Goal: Find specific page/section: Find specific page/section

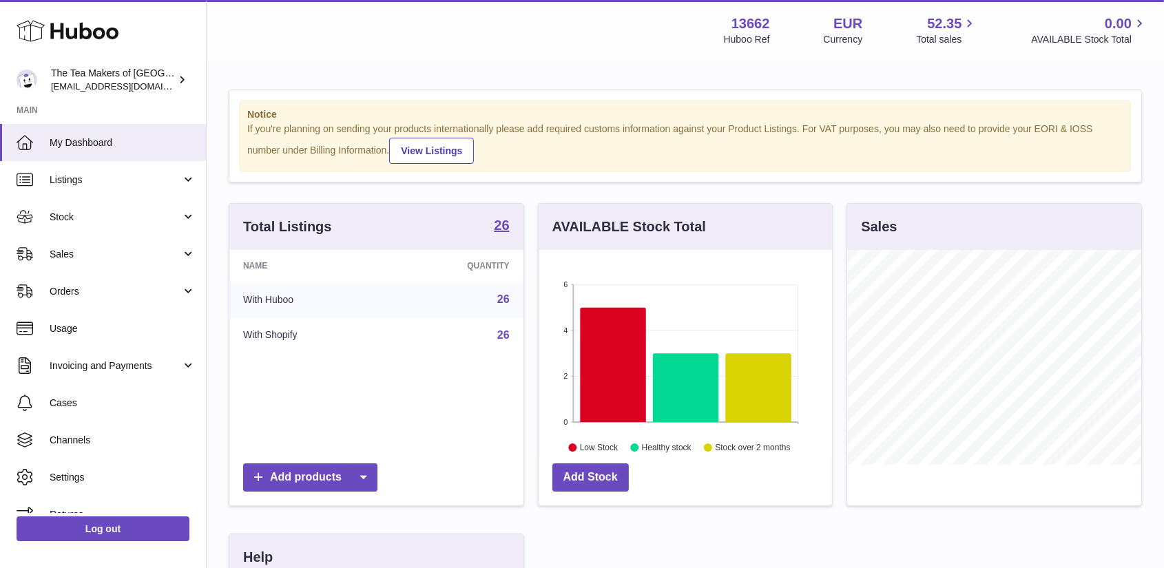
scroll to position [215, 294]
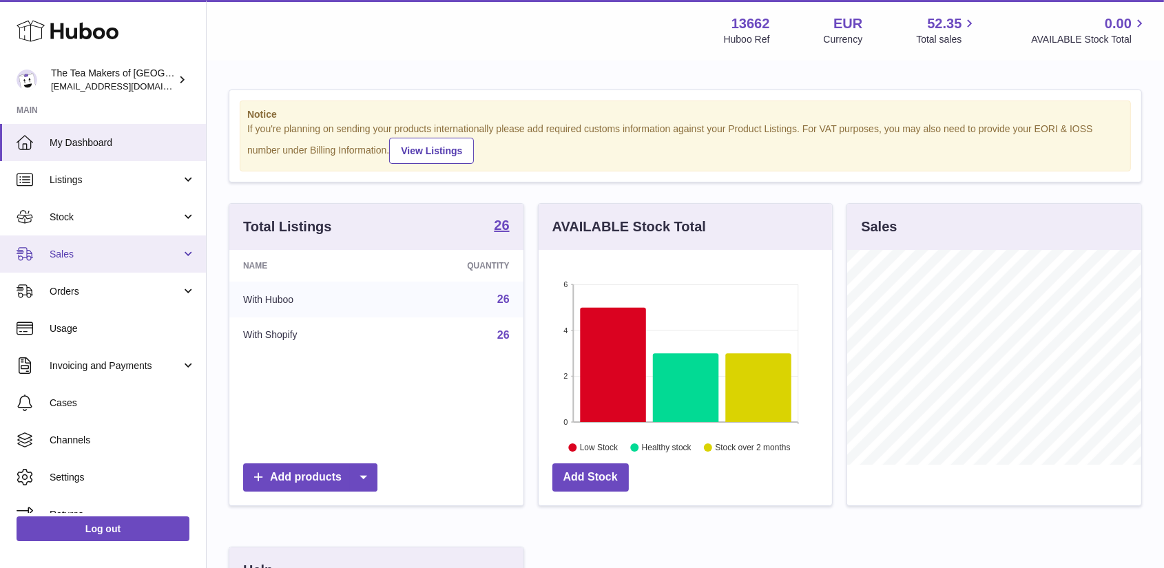
click at [112, 248] on span "Sales" at bounding box center [116, 254] width 132 height 13
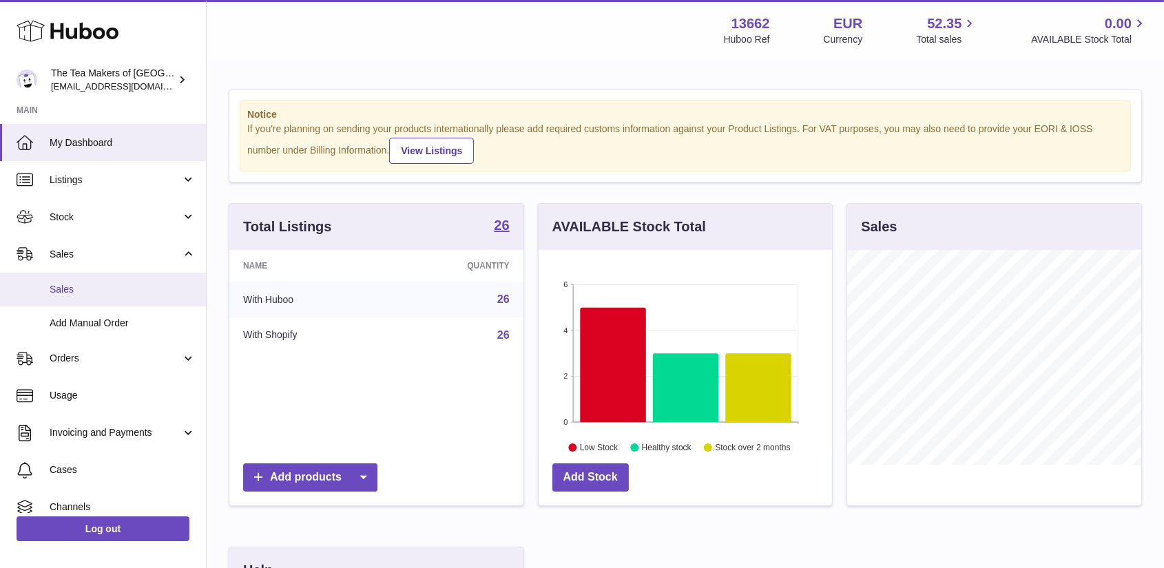
click at [114, 292] on span "Sales" at bounding box center [123, 289] width 146 height 13
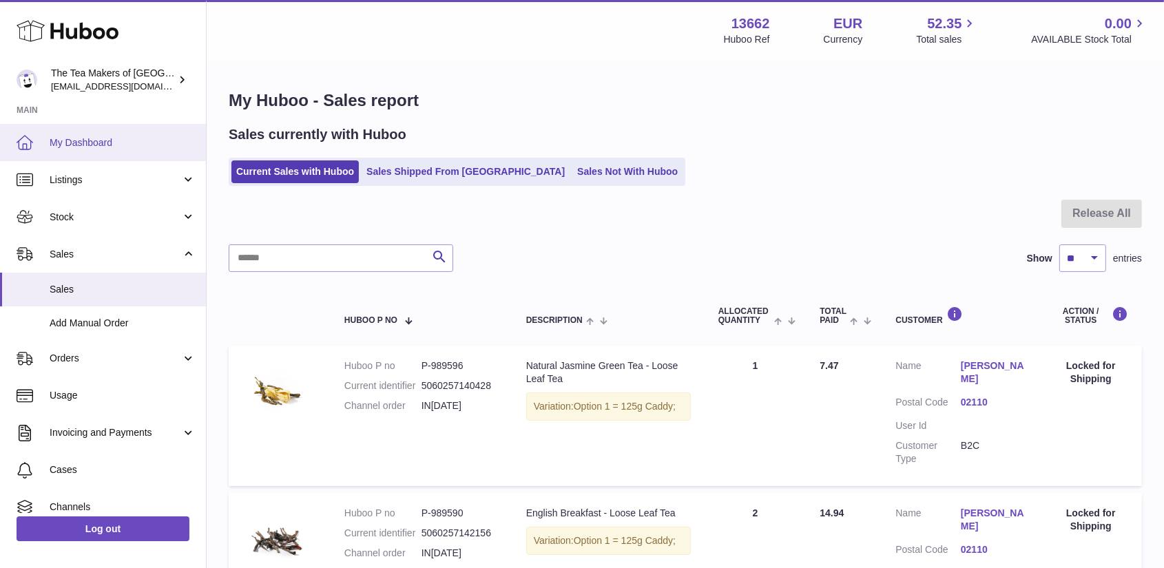
click at [112, 136] on span "My Dashboard" at bounding box center [123, 142] width 146 height 13
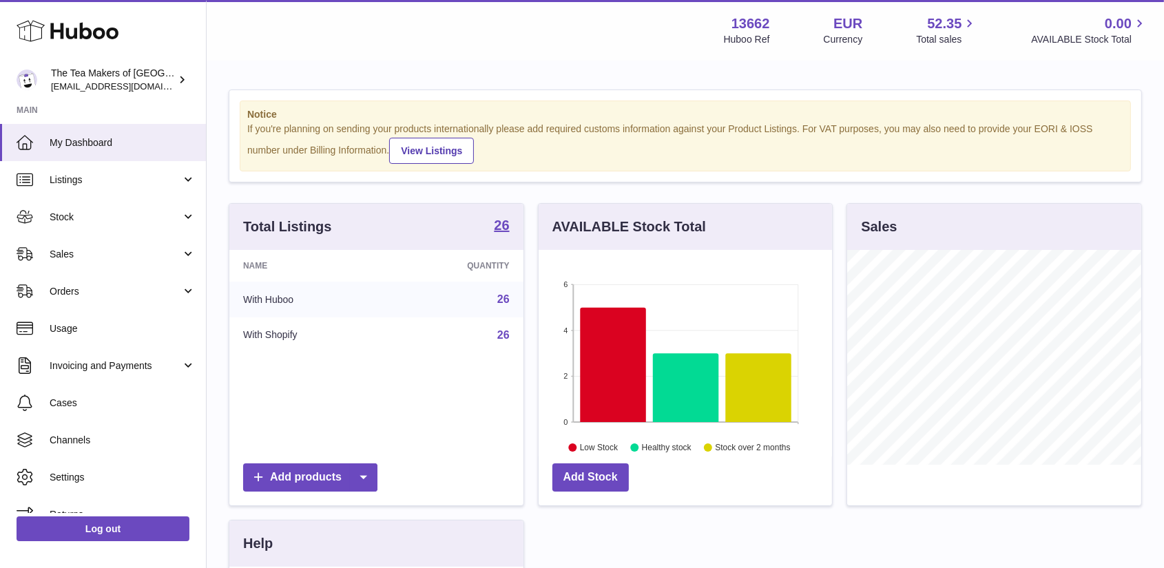
scroll to position [215, 294]
